Goal: Information Seeking & Learning: Learn about a topic

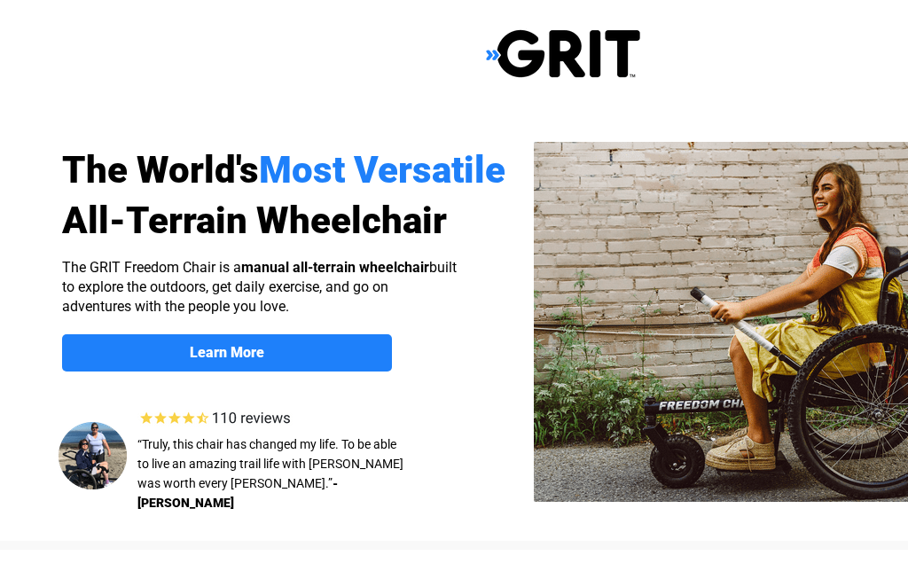
select select "CA"
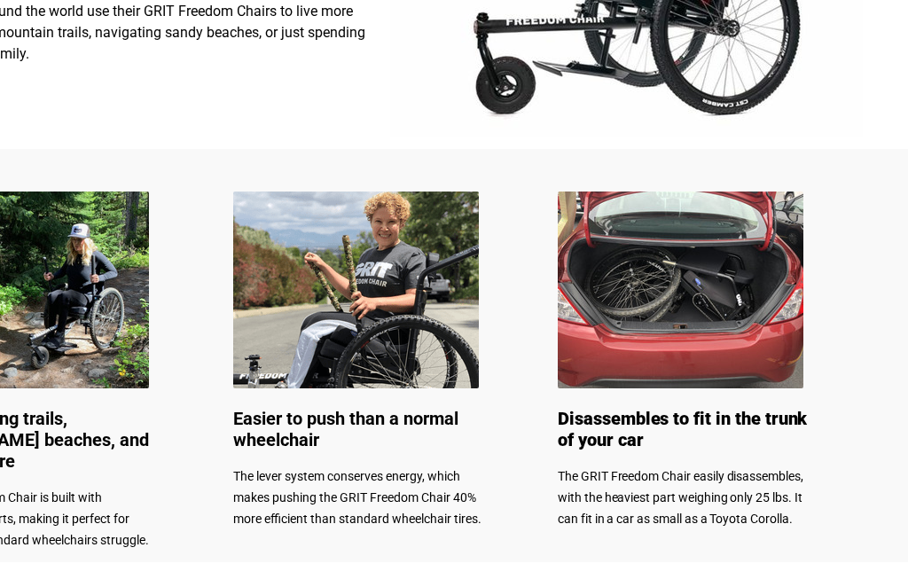
scroll to position [742, 218]
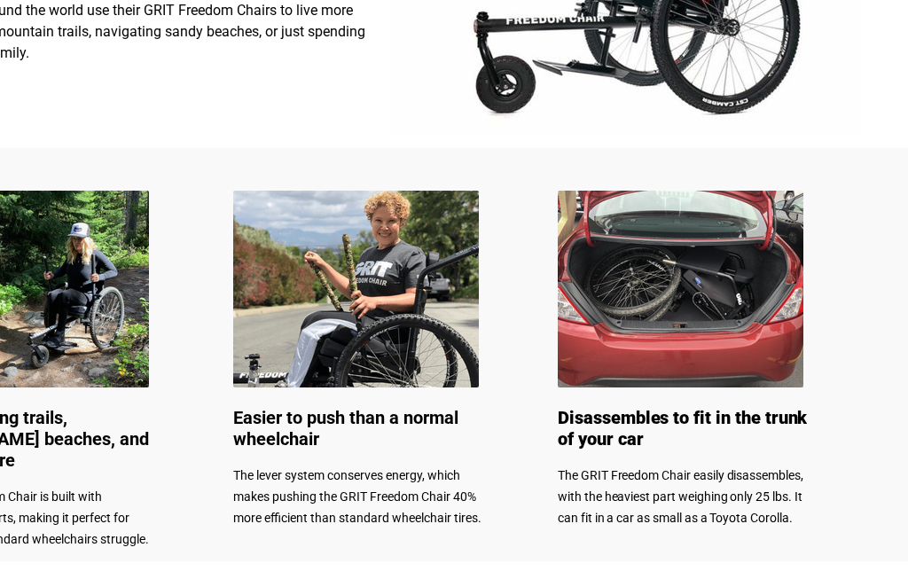
click at [702, 418] on span "Disassembles to fit in the trunk of your car" at bounding box center [682, 428] width 249 height 43
click at [710, 419] on span "Disassembles to fit in the trunk of your car" at bounding box center [682, 428] width 249 height 43
click at [687, 409] on span "Disassembles to fit in the trunk of your car" at bounding box center [682, 428] width 249 height 43
click at [683, 422] on span "Disassembles to fit in the trunk of your car" at bounding box center [682, 428] width 249 height 43
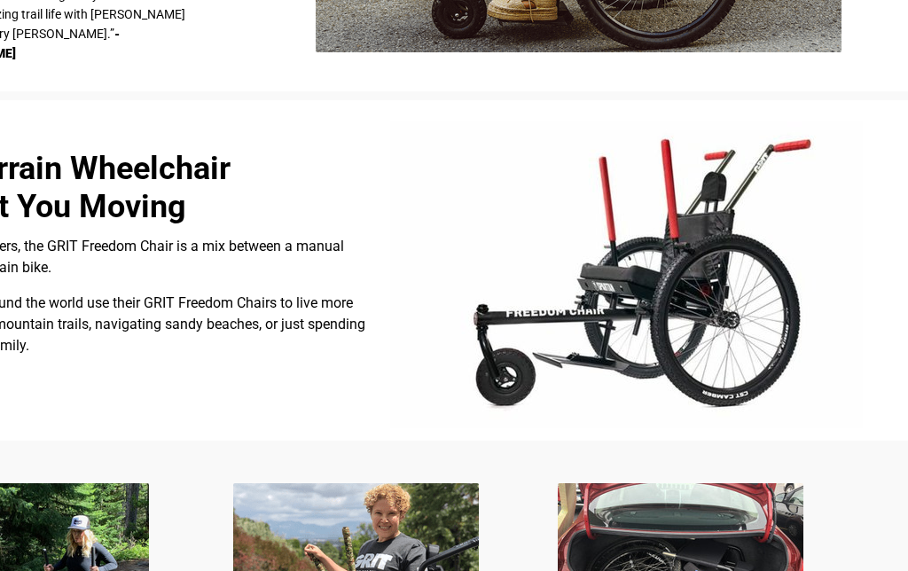
scroll to position [449, 218]
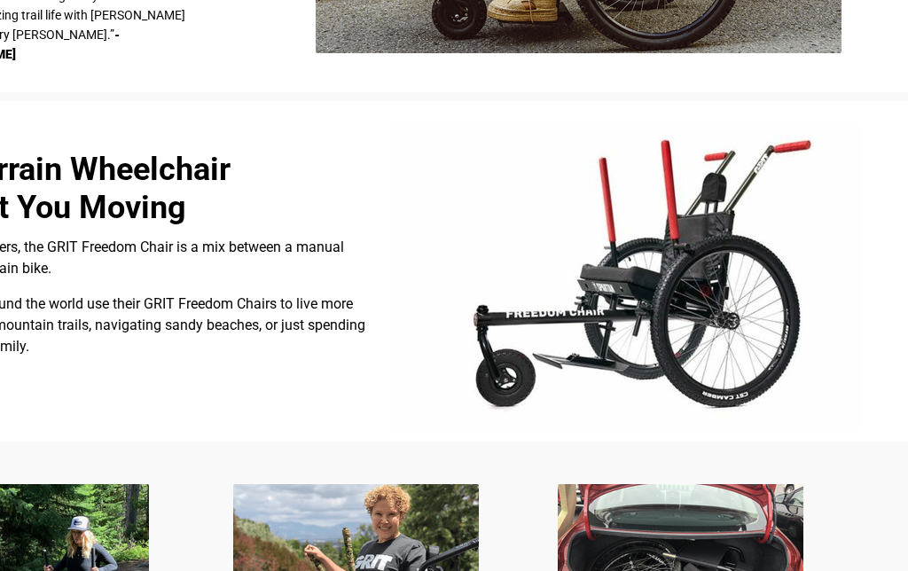
click at [710, 312] on img at bounding box center [626, 275] width 473 height 307
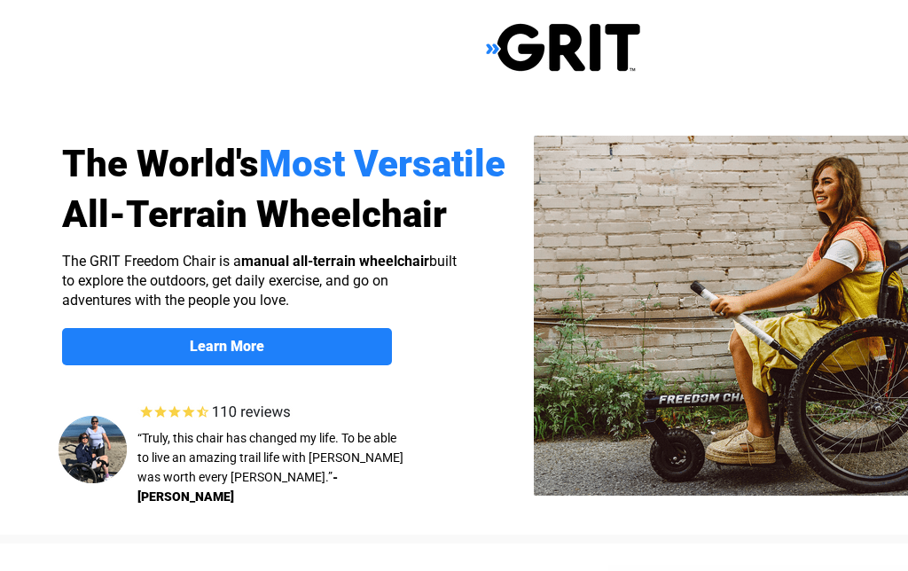
scroll to position [4, 0]
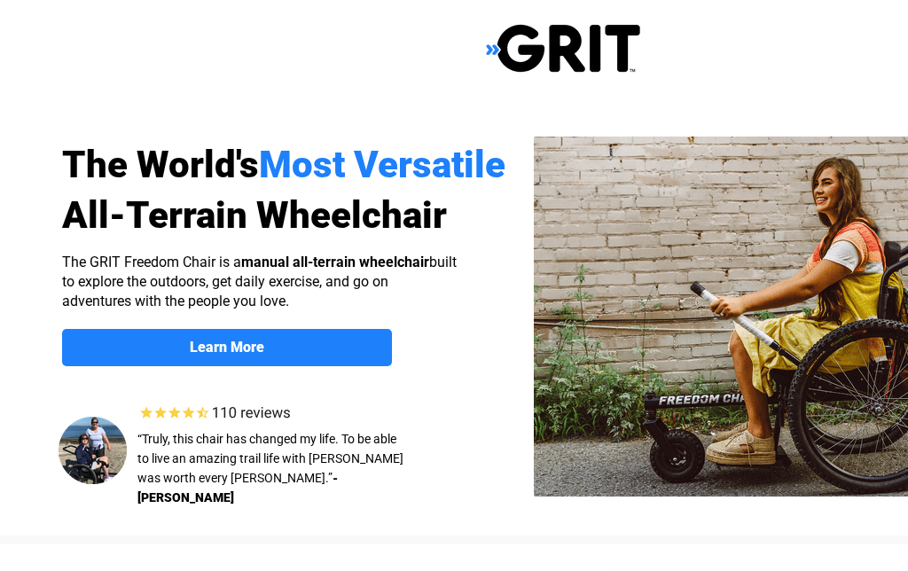
click at [330, 215] on span "All-Terrain Wheelchair" at bounding box center [254, 215] width 385 height 43
click at [314, 220] on span "All-Terrain Wheelchair" at bounding box center [254, 215] width 385 height 43
click at [317, 356] on link "Learn More" at bounding box center [227, 348] width 330 height 37
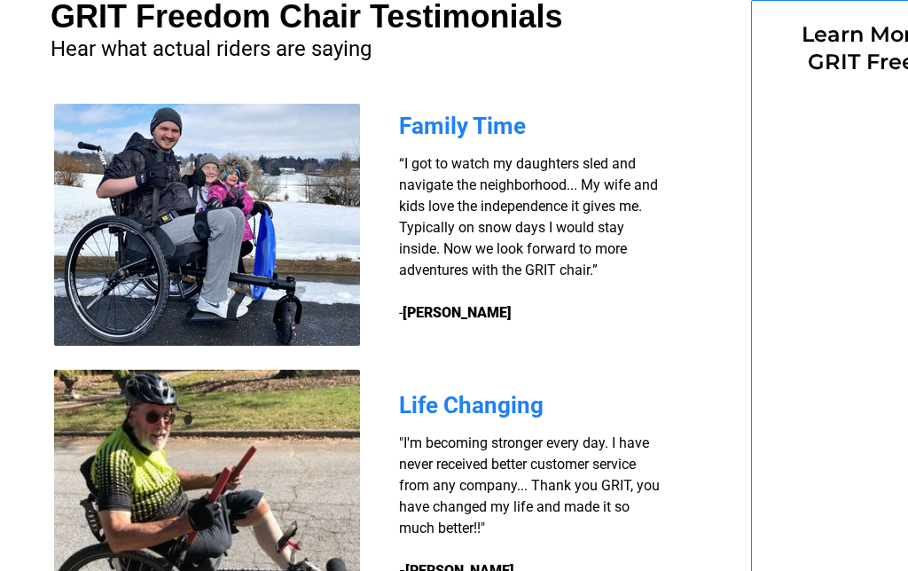
select select "CA"
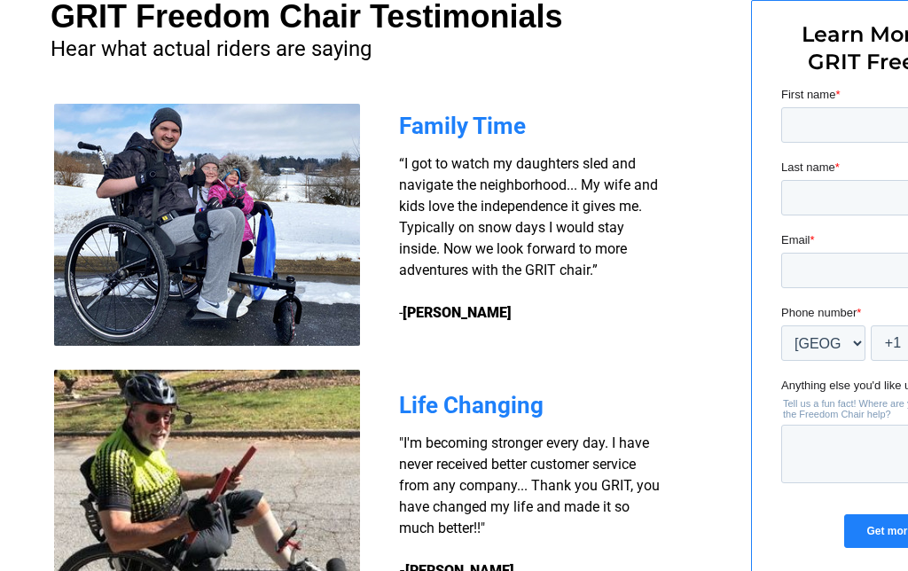
select select "CA"
click at [234, 237] on img at bounding box center [207, 225] width 306 height 242
click at [266, 276] on img at bounding box center [207, 225] width 306 height 242
